Goal: Transaction & Acquisition: Purchase product/service

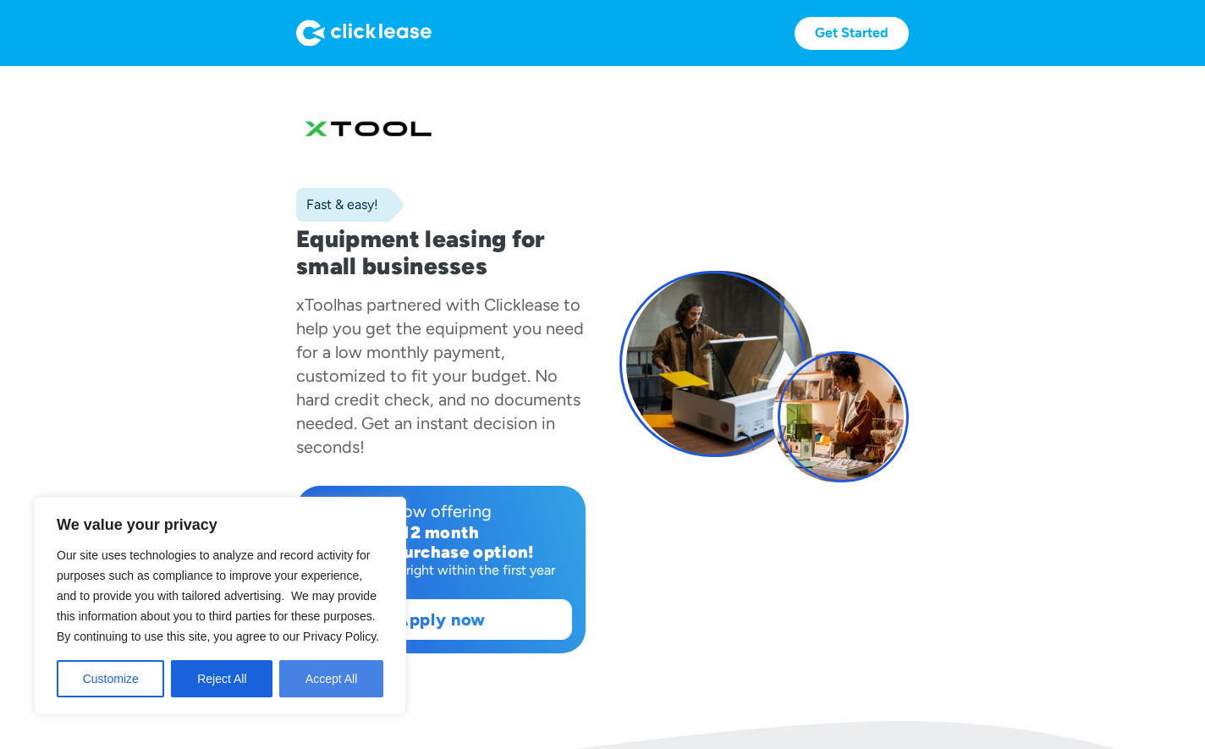
click at [313, 672] on button "Accept All" at bounding box center [331, 678] width 104 height 37
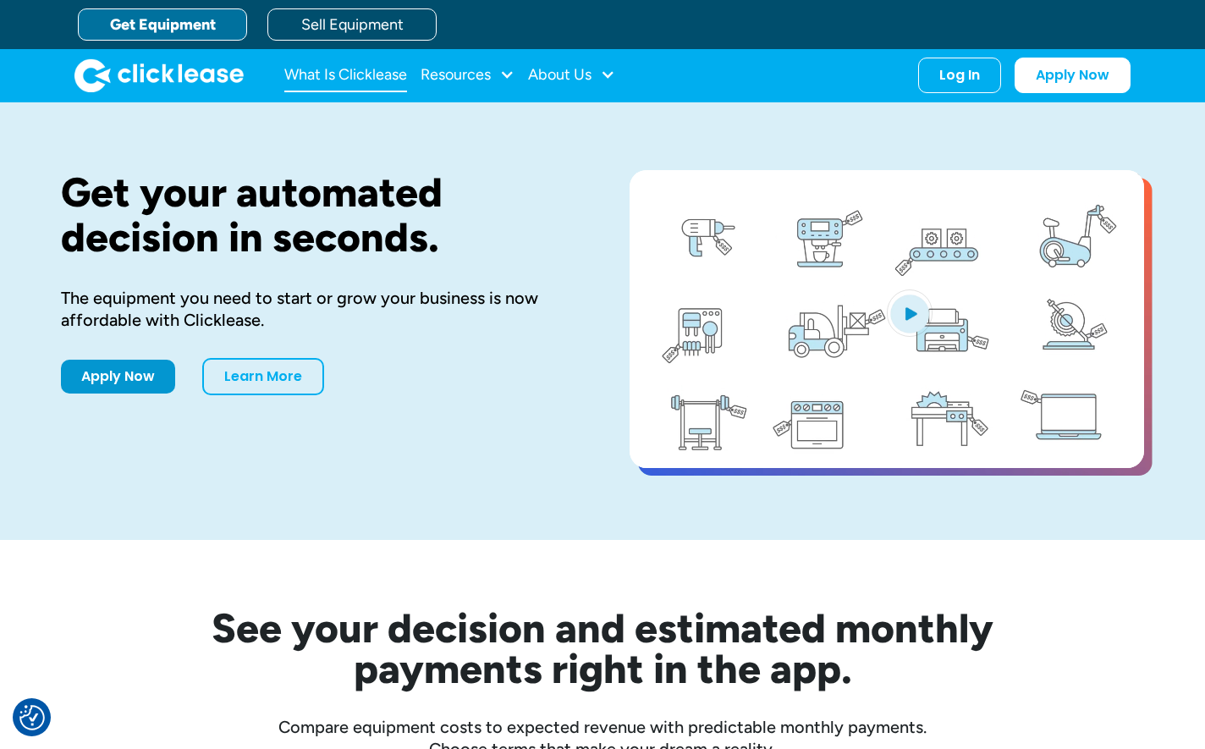
click at [347, 74] on link "What Is Clicklease" at bounding box center [345, 75] width 123 height 34
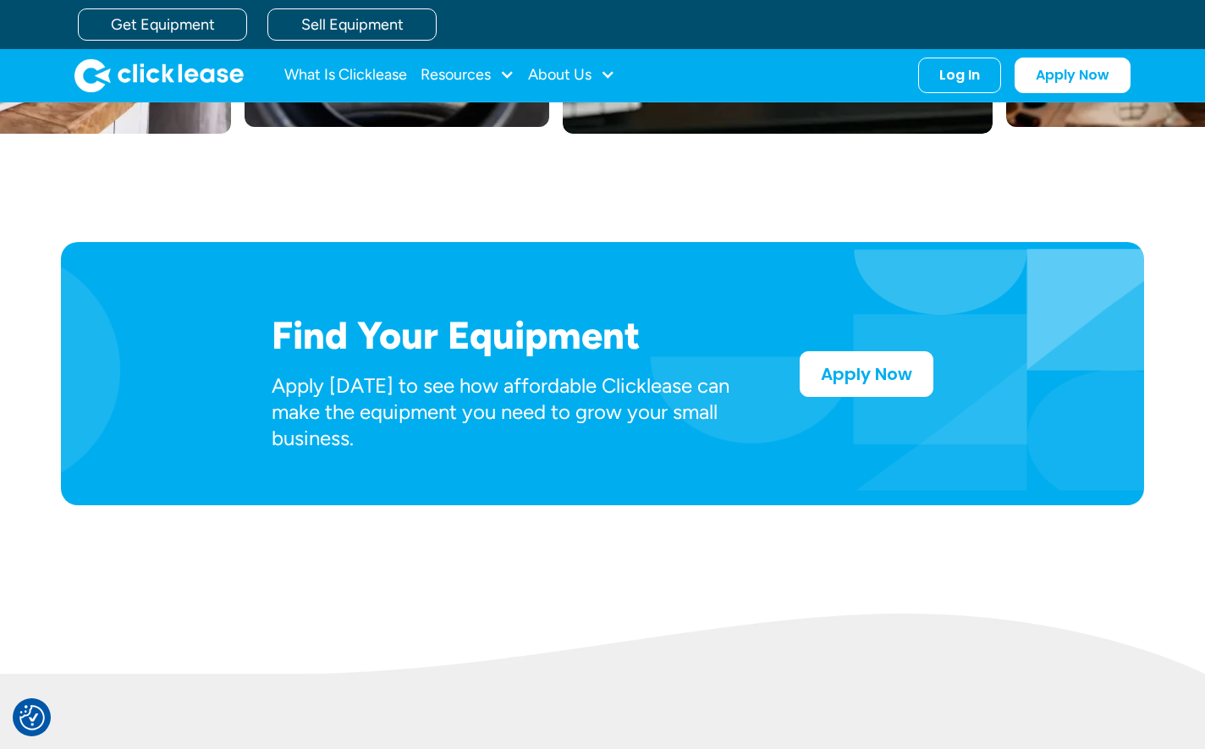
scroll to position [689, 0]
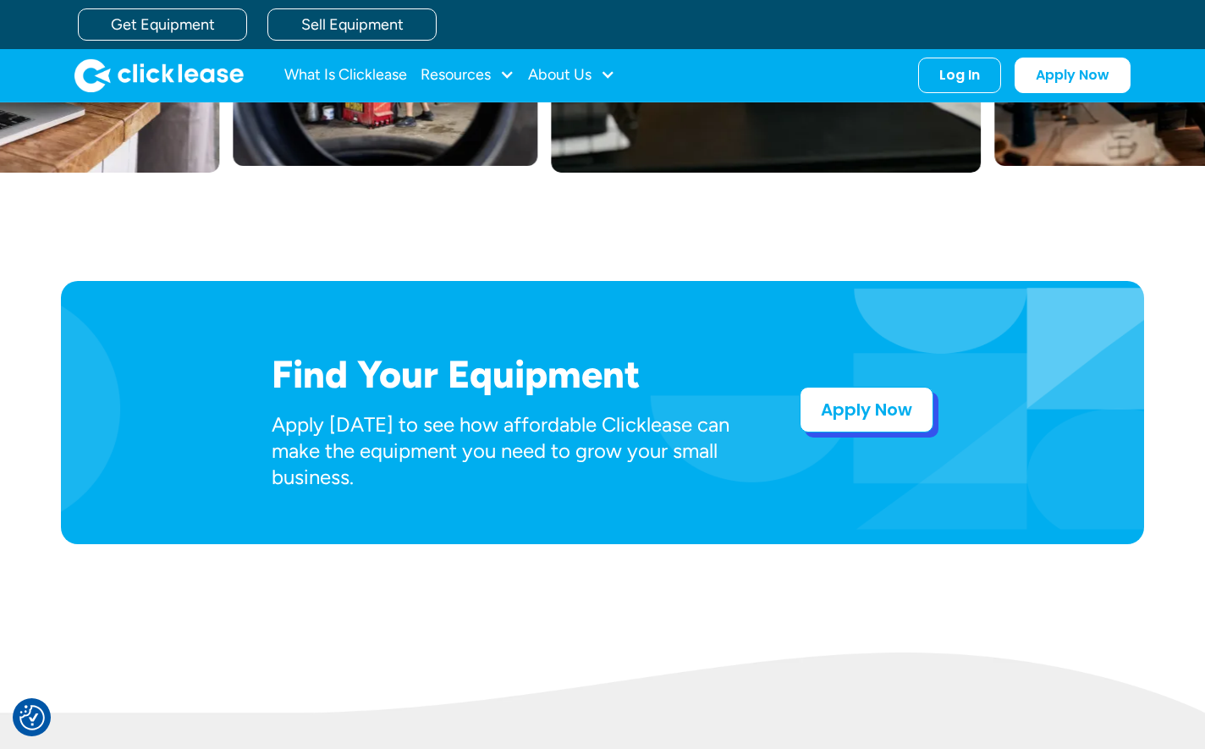
click at [872, 425] on link "Apply Now" at bounding box center [867, 410] width 134 height 46
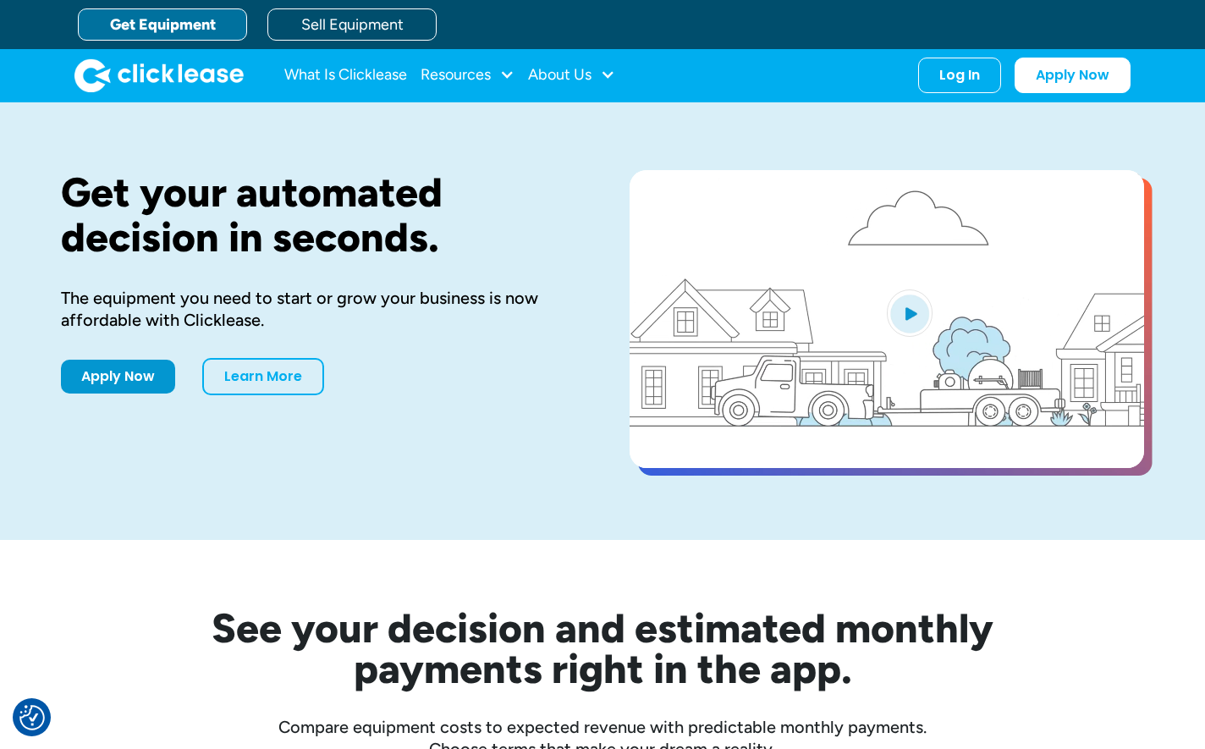
click at [190, 27] on link "Get Equipment" at bounding box center [162, 24] width 169 height 32
